Goal: Task Accomplishment & Management: Manage account settings

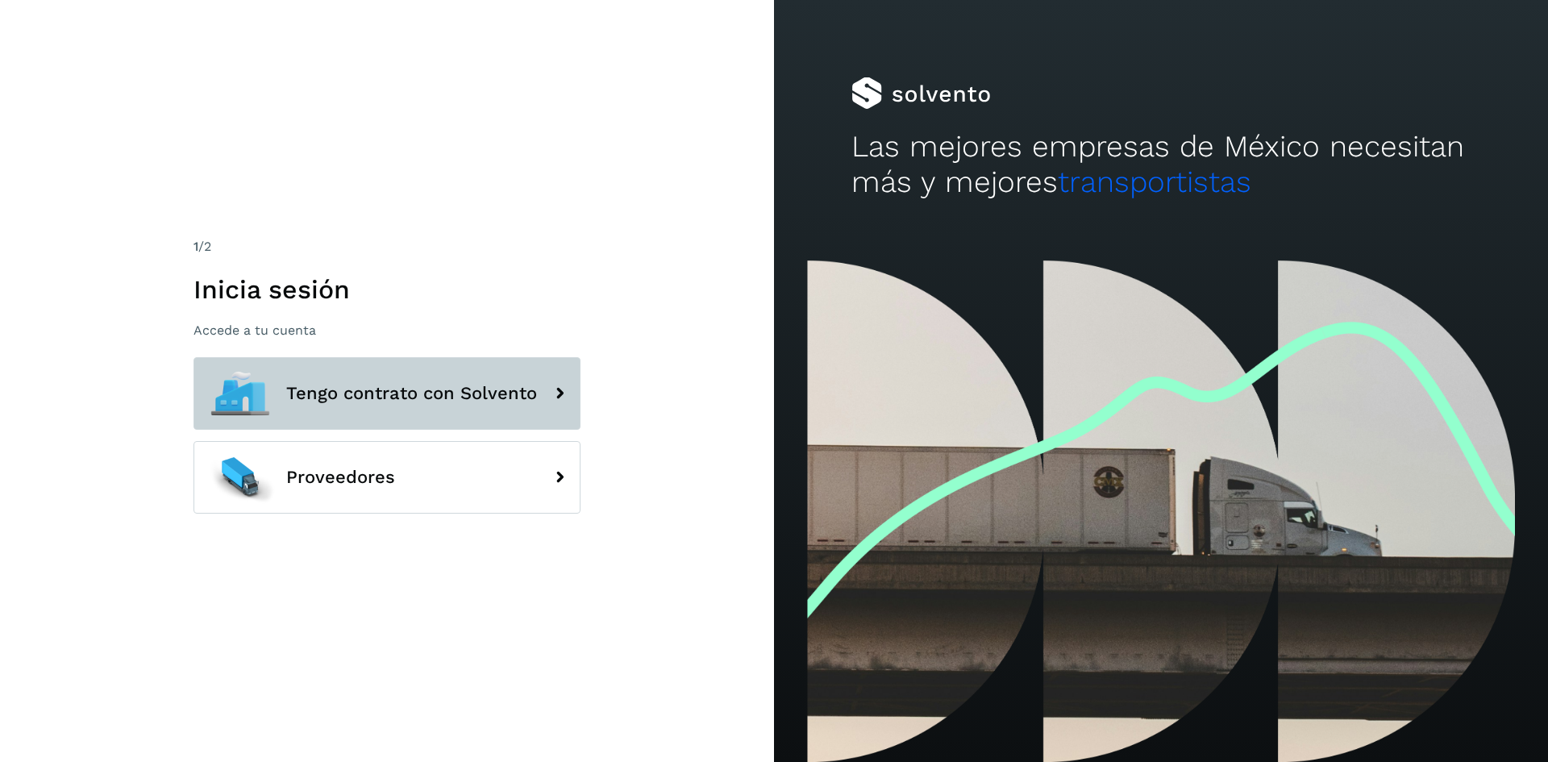
click at [372, 368] on button "Tengo contrato con Solvento" at bounding box center [387, 393] width 387 height 73
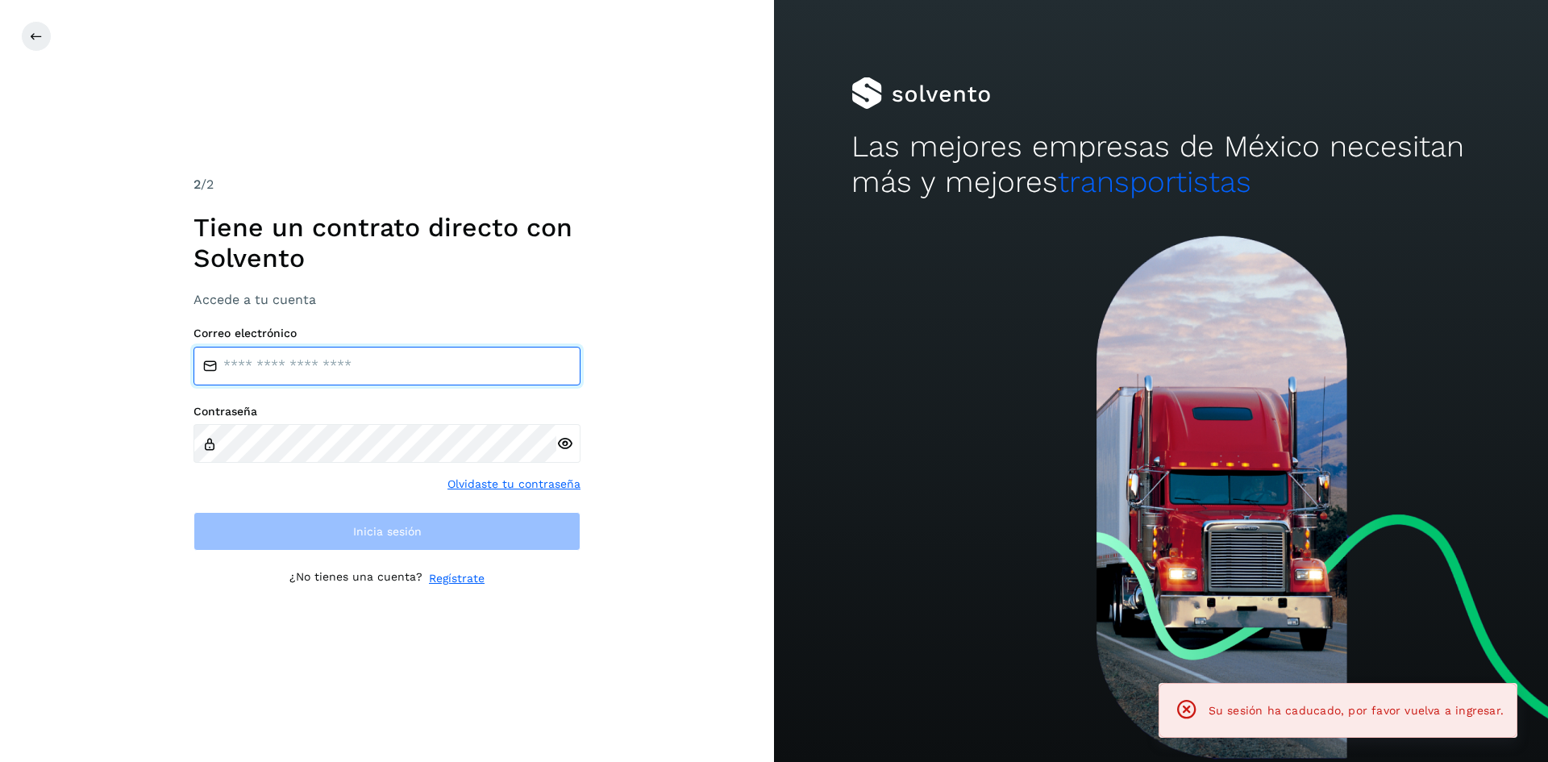
type input "**********"
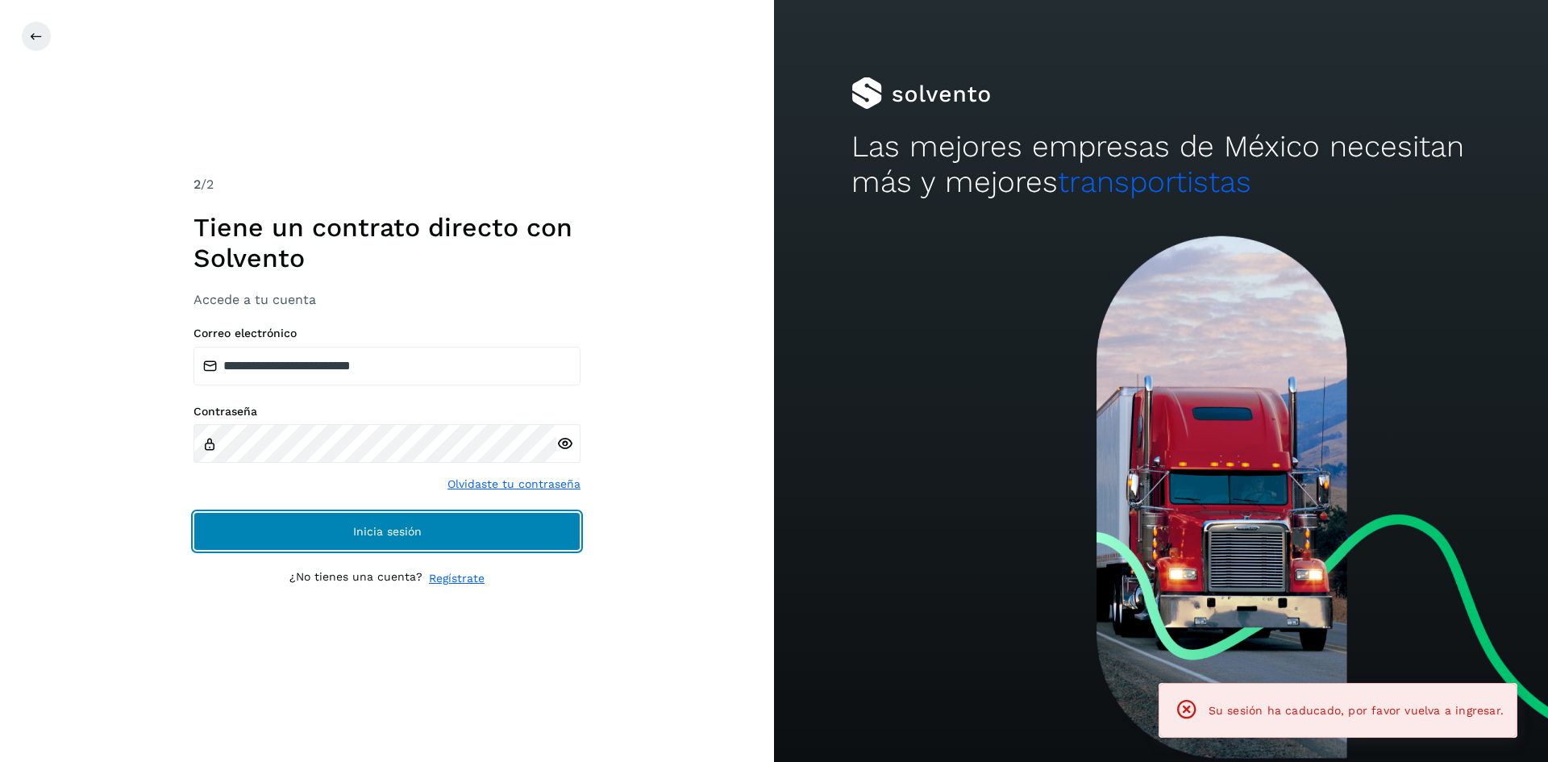
click at [410, 539] on button "Inicia sesión" at bounding box center [387, 531] width 387 height 39
